Goal: Navigation & Orientation: Find specific page/section

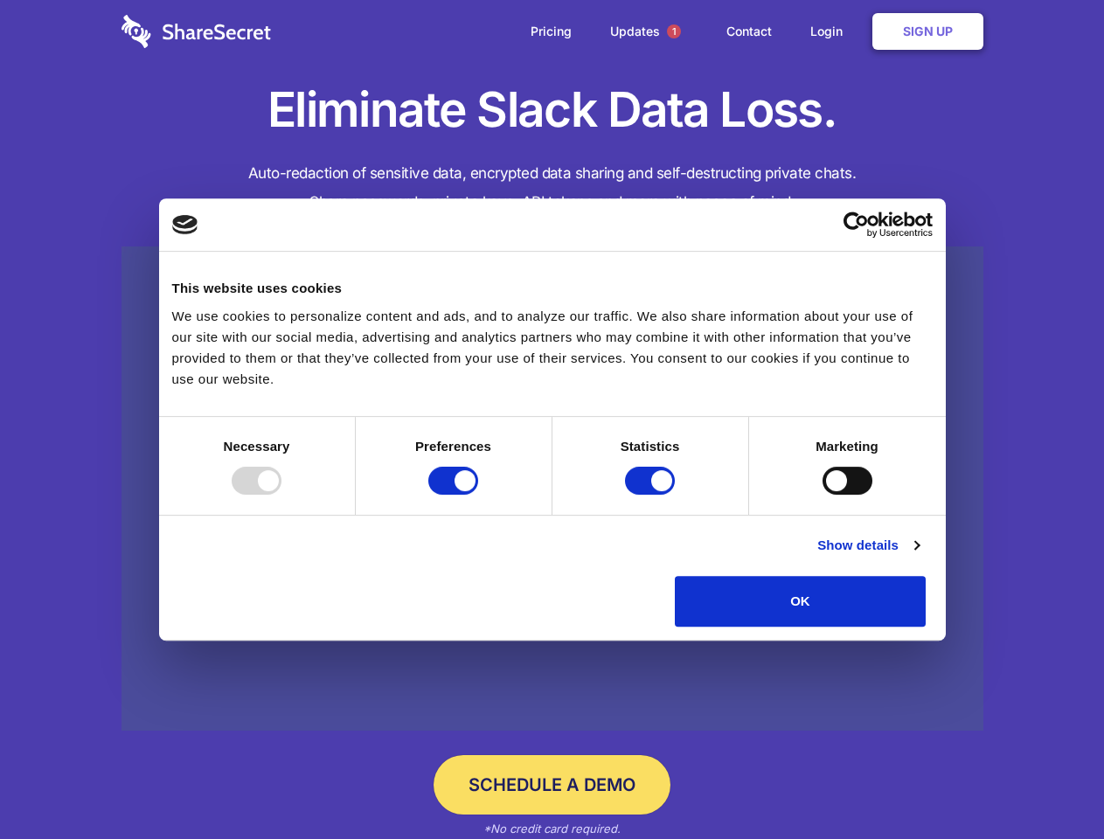
click at [282, 495] on div at bounding box center [257, 481] width 50 height 28
click at [478, 495] on input "Preferences" at bounding box center [453, 481] width 50 height 28
click at [652, 495] on input "Statistics" at bounding box center [650, 481] width 50 height 28
checkbox input "false"
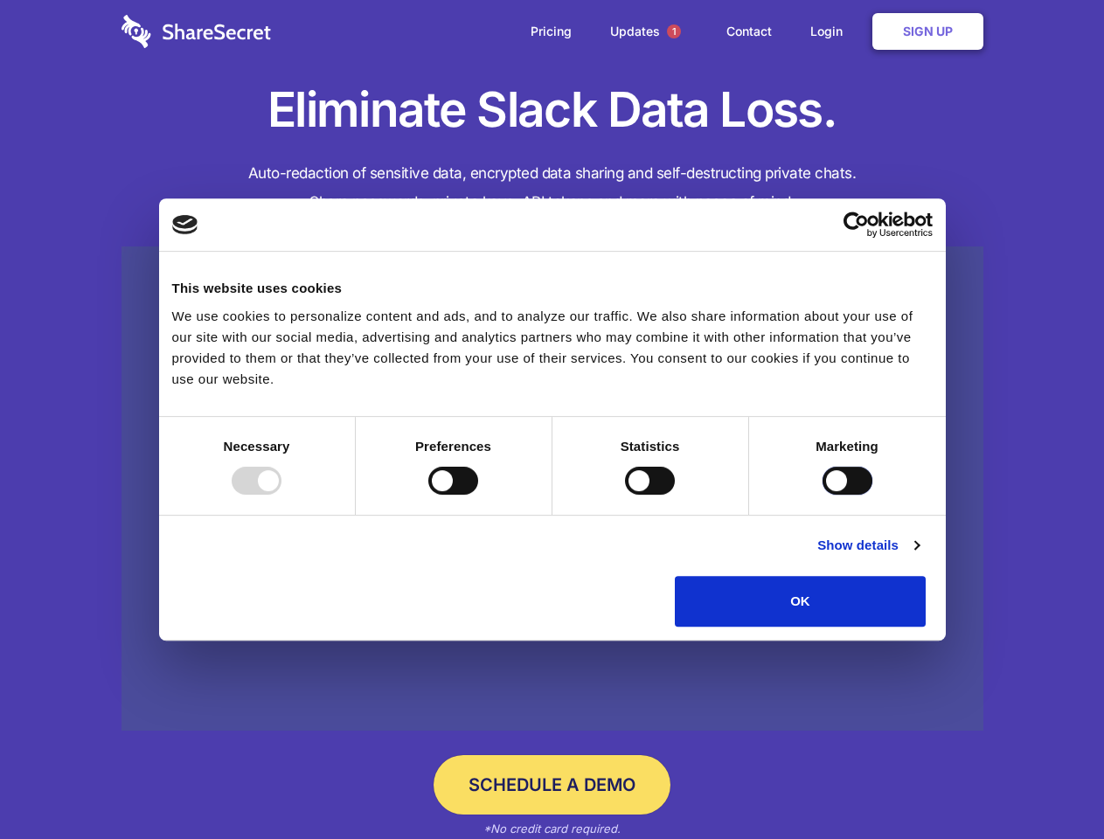
click at [823, 495] on input "Marketing" at bounding box center [848, 481] width 50 height 28
checkbox input "true"
click at [919, 556] on link "Show details" at bounding box center [868, 545] width 101 height 21
click at [0, 0] on li "Necessary 7 Necessary cookies help make a website usable by enabling basic func…" at bounding box center [0, 0] width 0 height 0
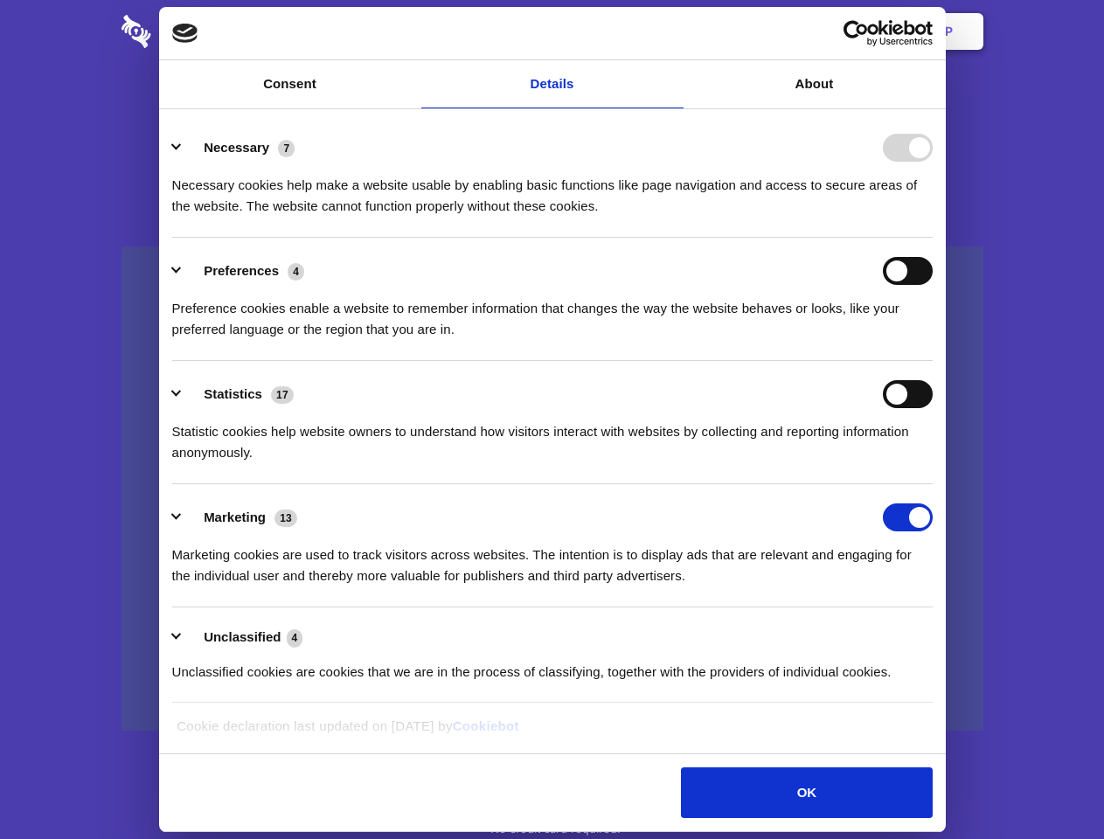
click at [673, 31] on span "1" at bounding box center [674, 31] width 14 height 14
